Goal: Find specific page/section: Find specific page/section

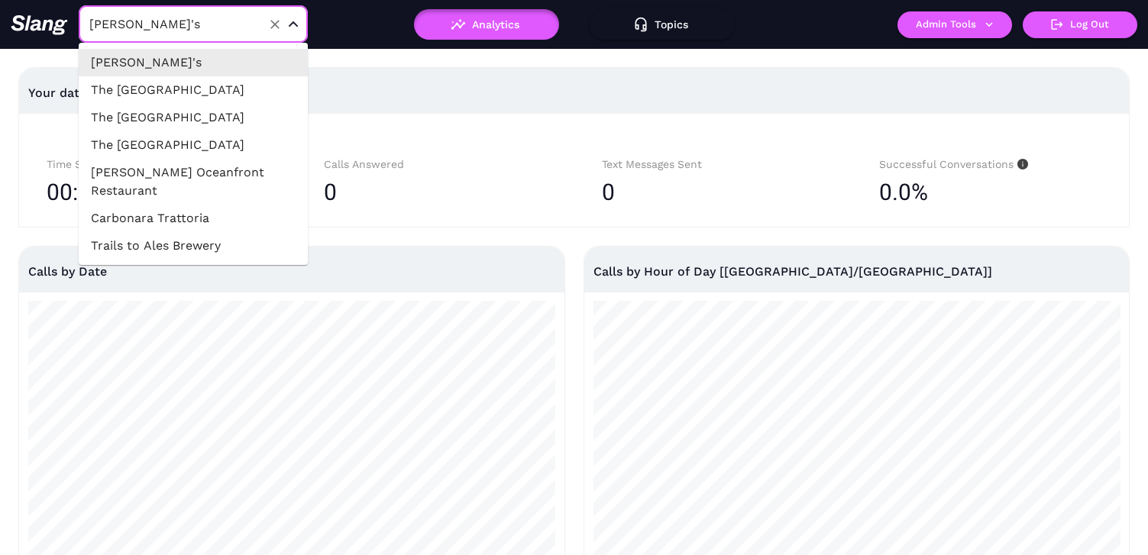
click at [176, 18] on input "[PERSON_NAME]'s" at bounding box center [170, 24] width 168 height 24
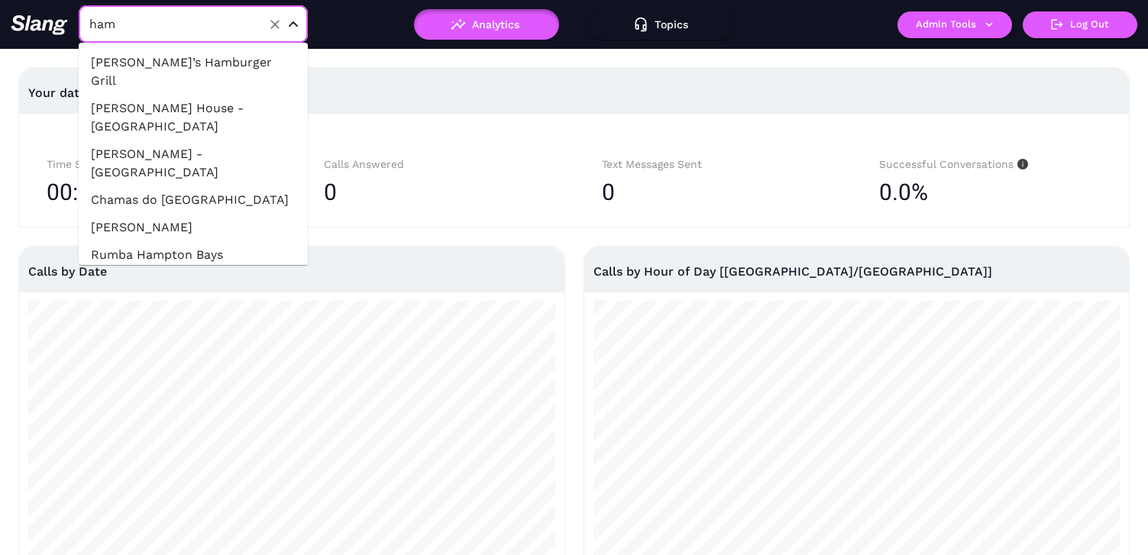
type input "[PERSON_NAME]"
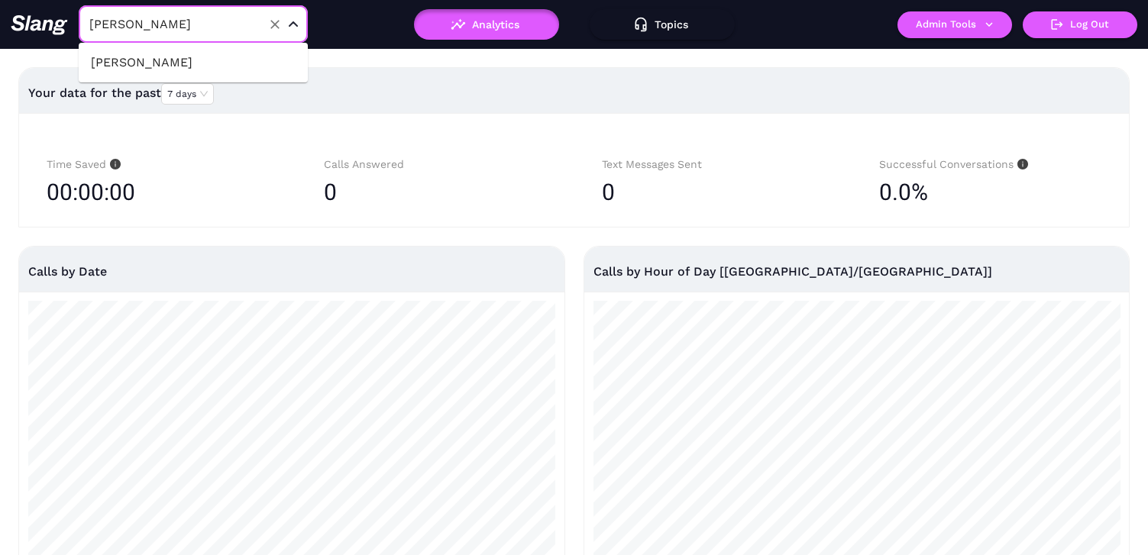
click at [212, 52] on li "[PERSON_NAME]" at bounding box center [193, 62] width 229 height 27
